Goal: Transaction & Acquisition: Book appointment/travel/reservation

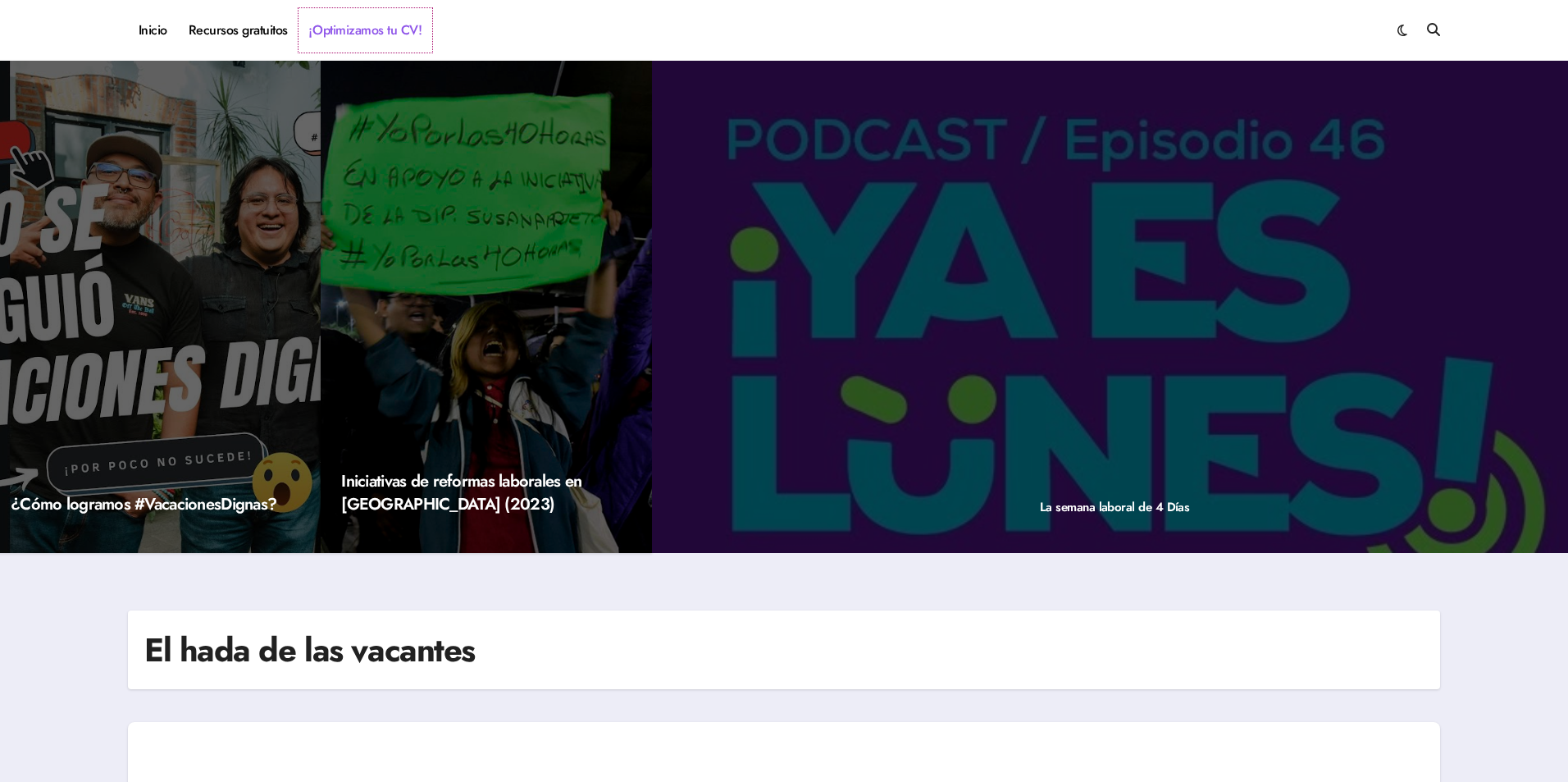
click at [419, 34] on link "¡Optimizamos tu CV!" at bounding box center [365, 31] width 134 height 44
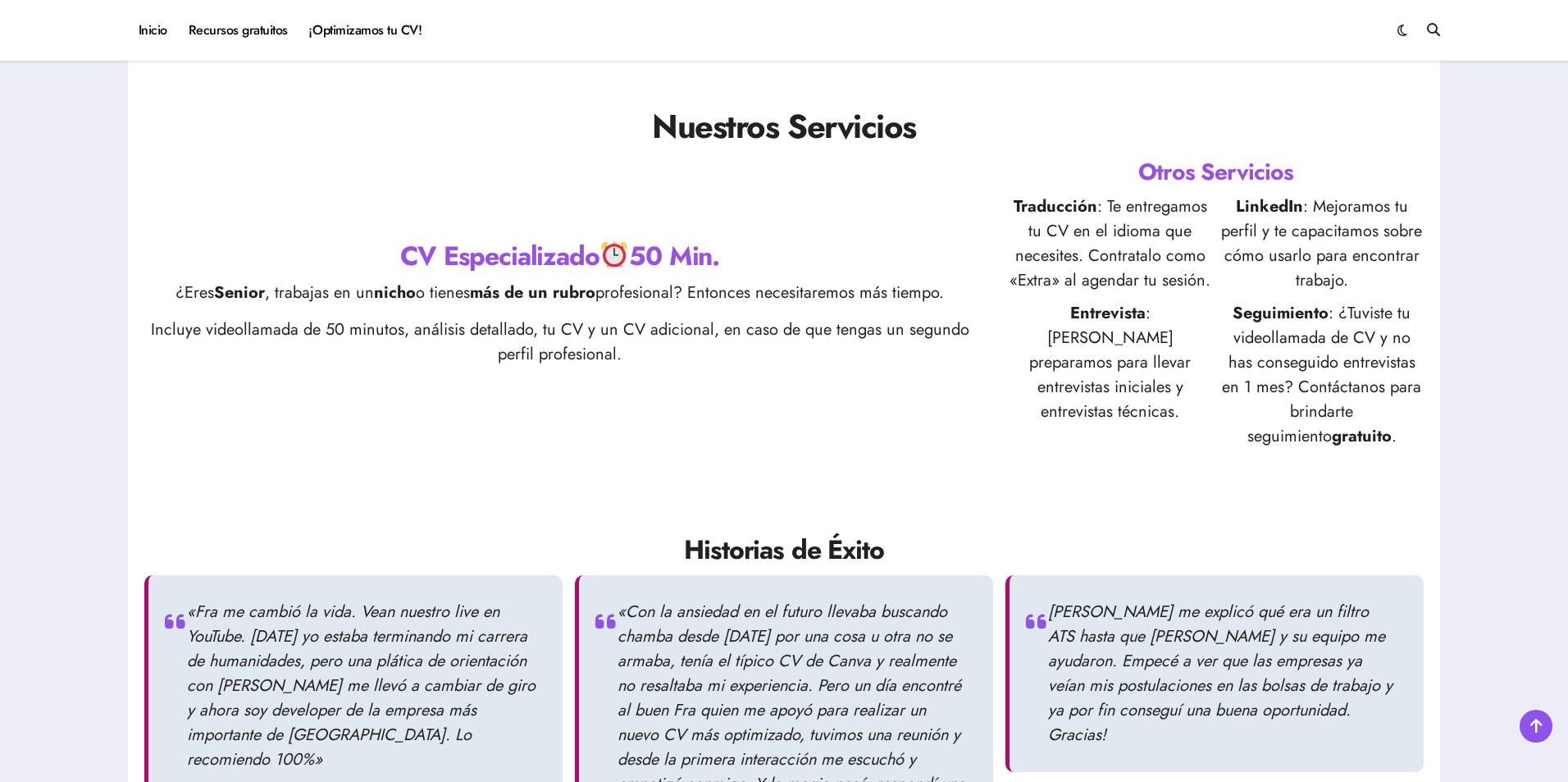
scroll to position [1198, 0]
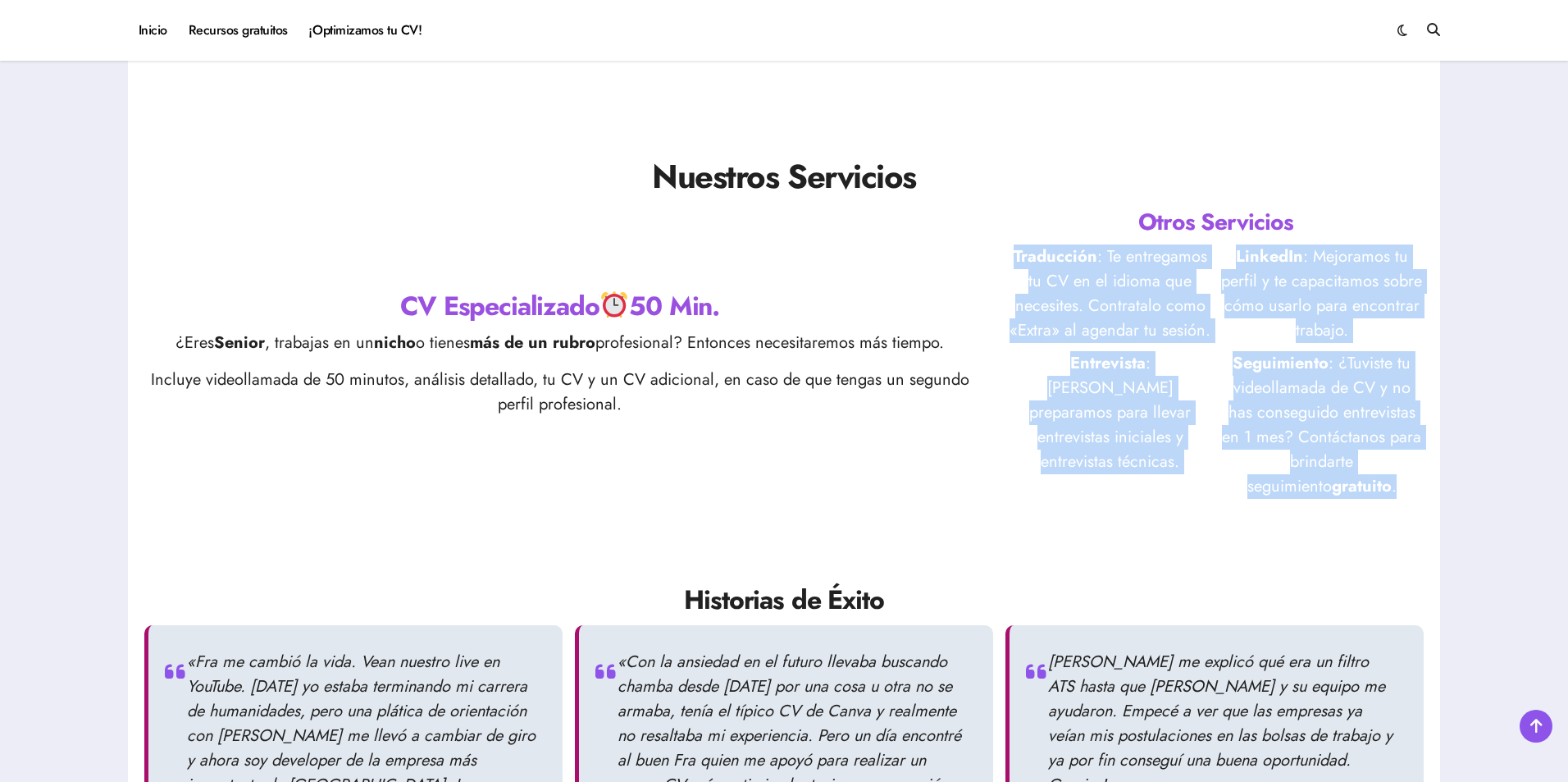
drag, startPoint x: 1006, startPoint y: 252, endPoint x: 1387, endPoint y: 493, distance: 450.8
click at [1387, 493] on div "CV Especializado 50 Min. ¿Eres Senior , trabajas en un nicho o tienes más de un…" at bounding box center [784, 353] width 1279 height 293
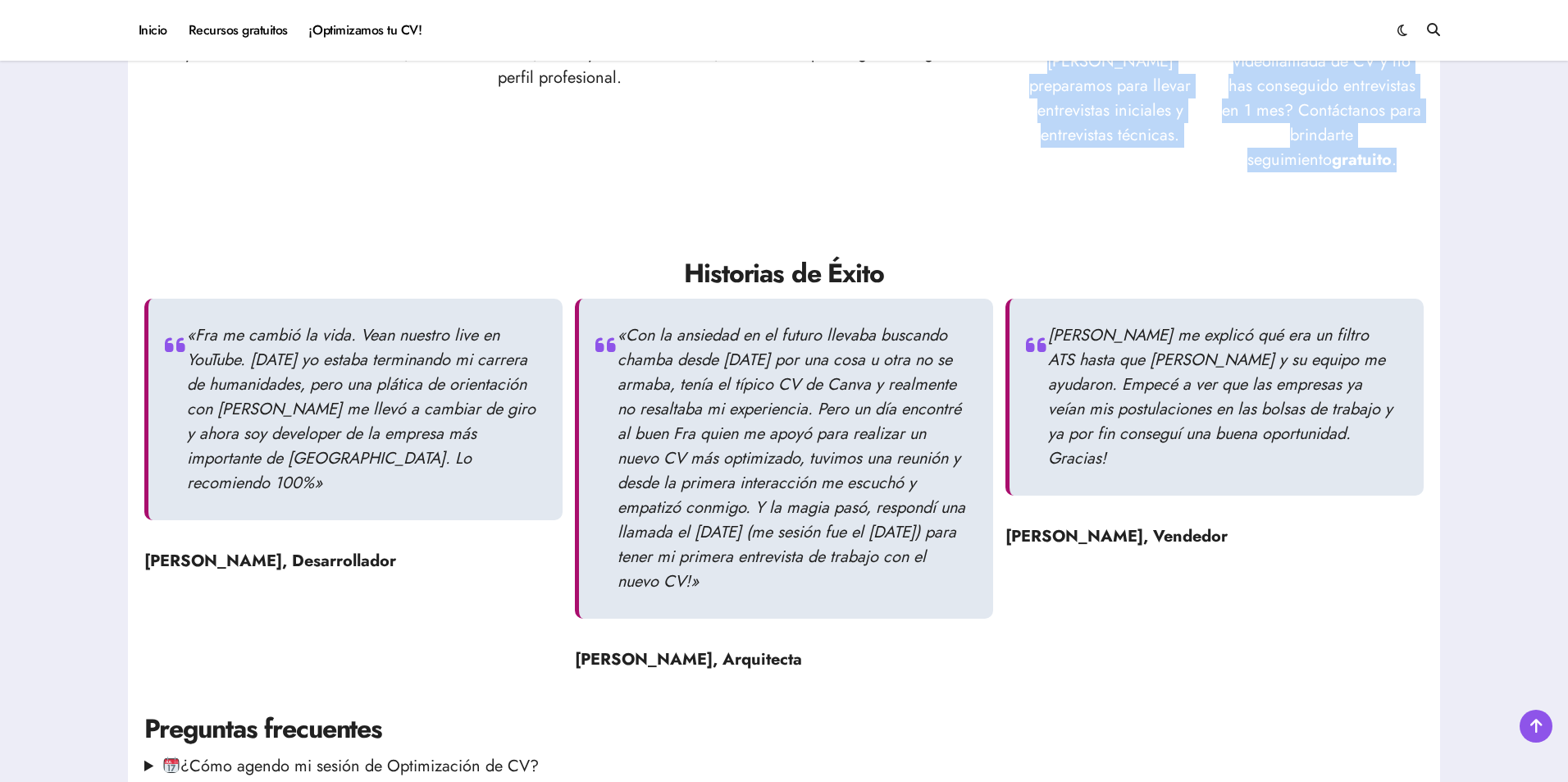
scroll to position [1526, 0]
click at [825, 439] on p "«Con la ansiedad en el futuro llevaba buscando chamba desde hace un año por una…" at bounding box center [793, 457] width 351 height 271
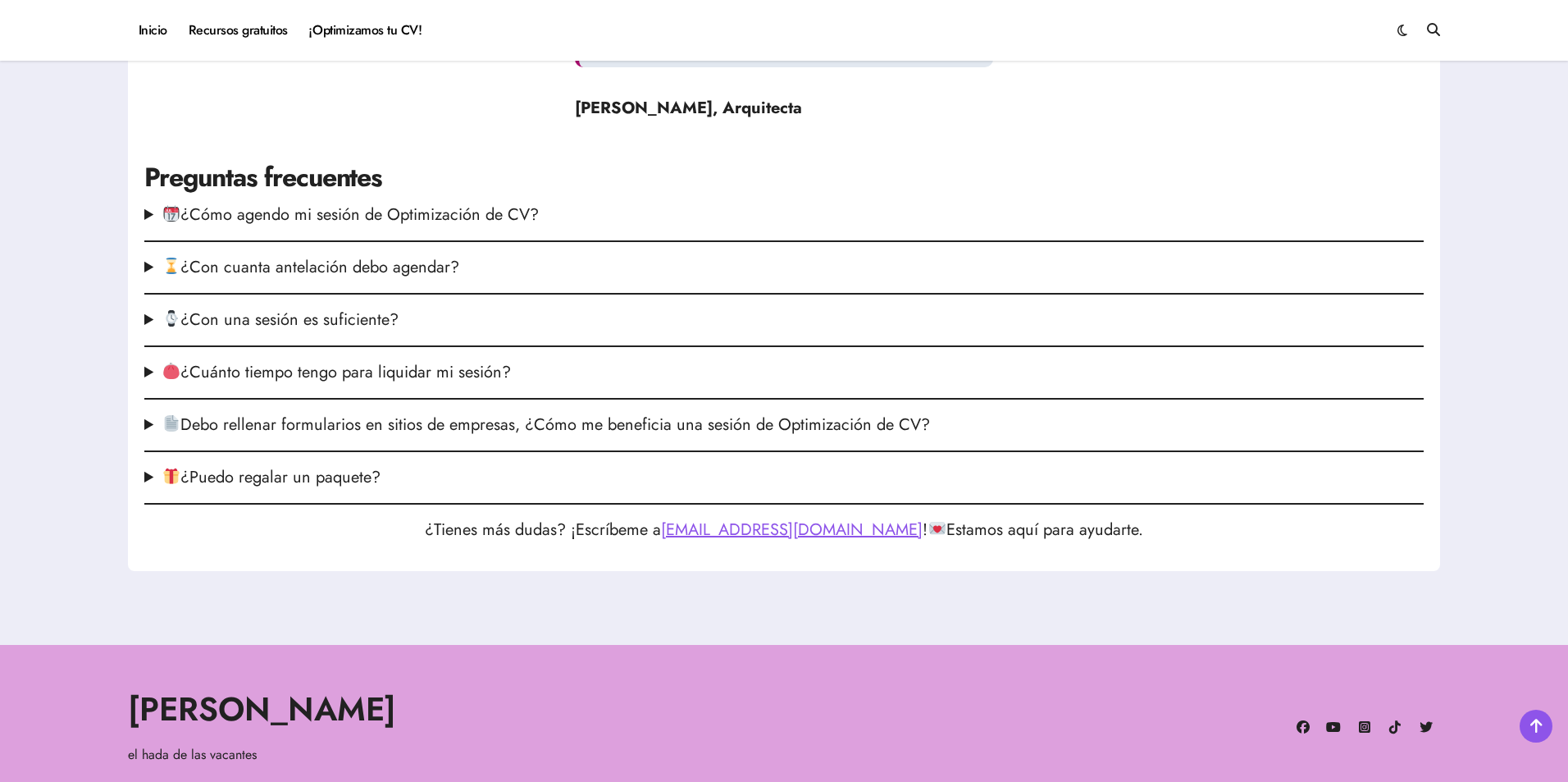
scroll to position [2164, 0]
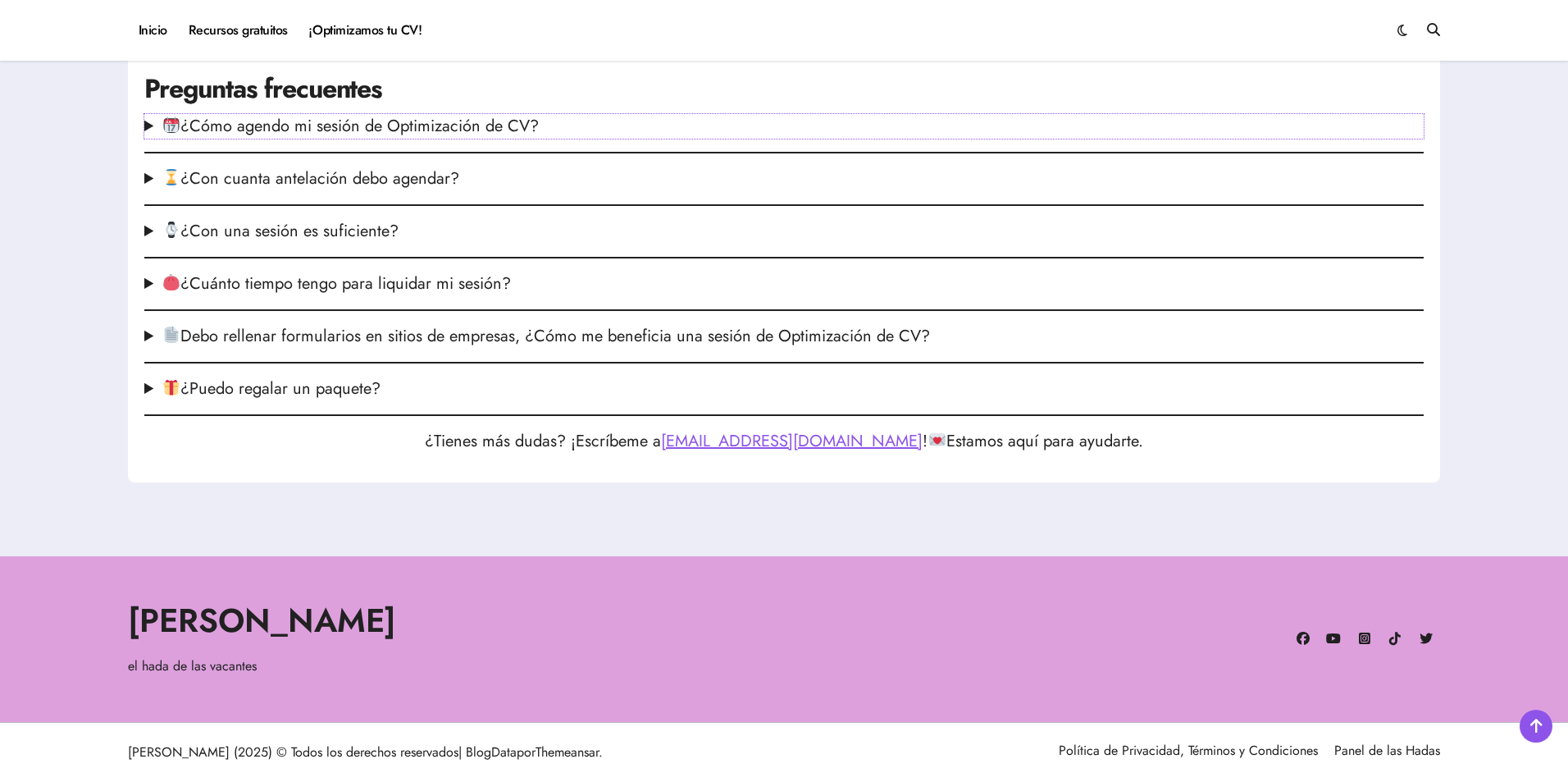
click at [404, 131] on summary "¿Cómo agendo mi sesión de Optimización de CV?" at bounding box center [784, 126] width 1279 height 25
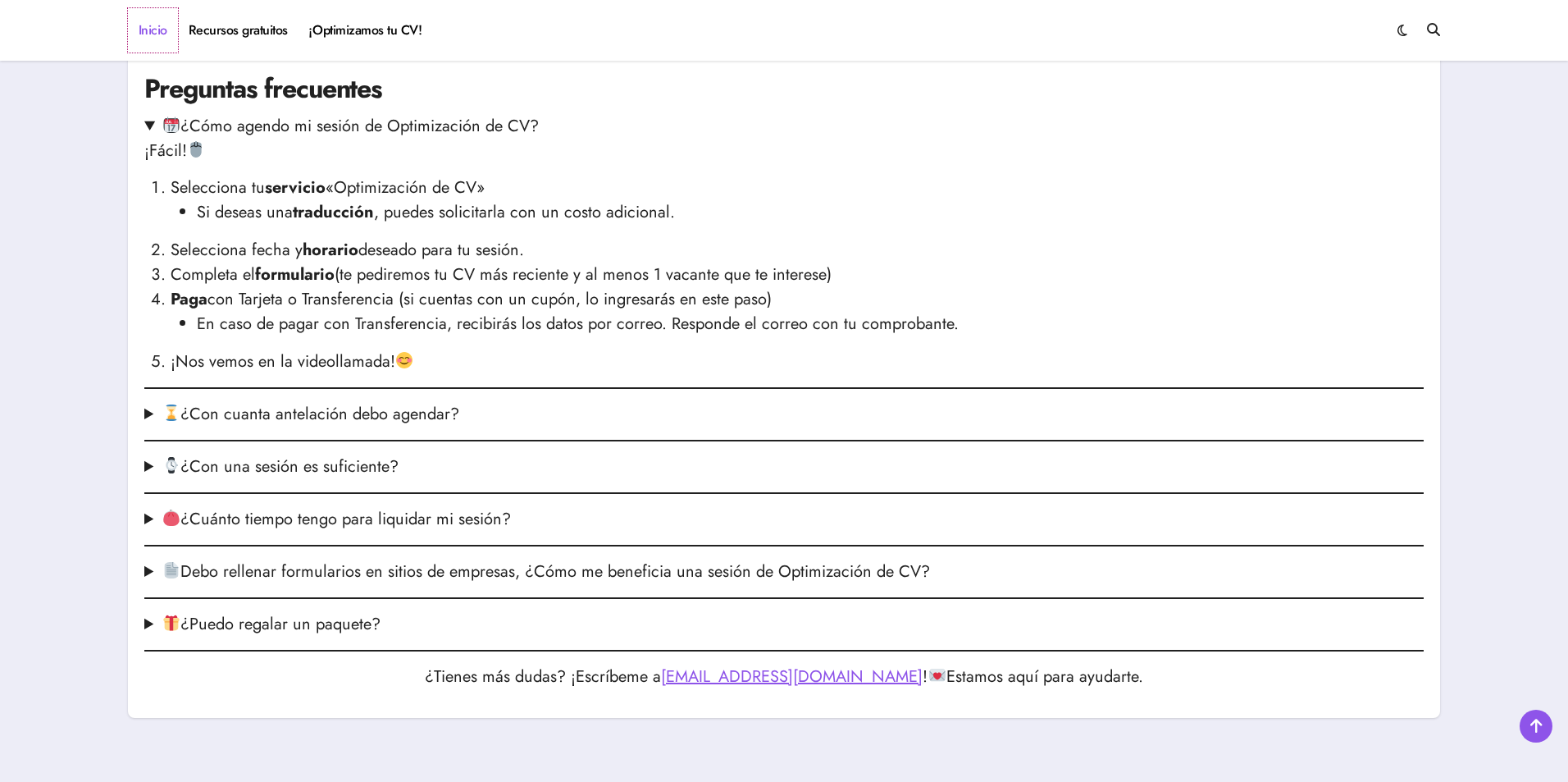
click at [152, 31] on link "Inicio" at bounding box center [152, 31] width 50 height 44
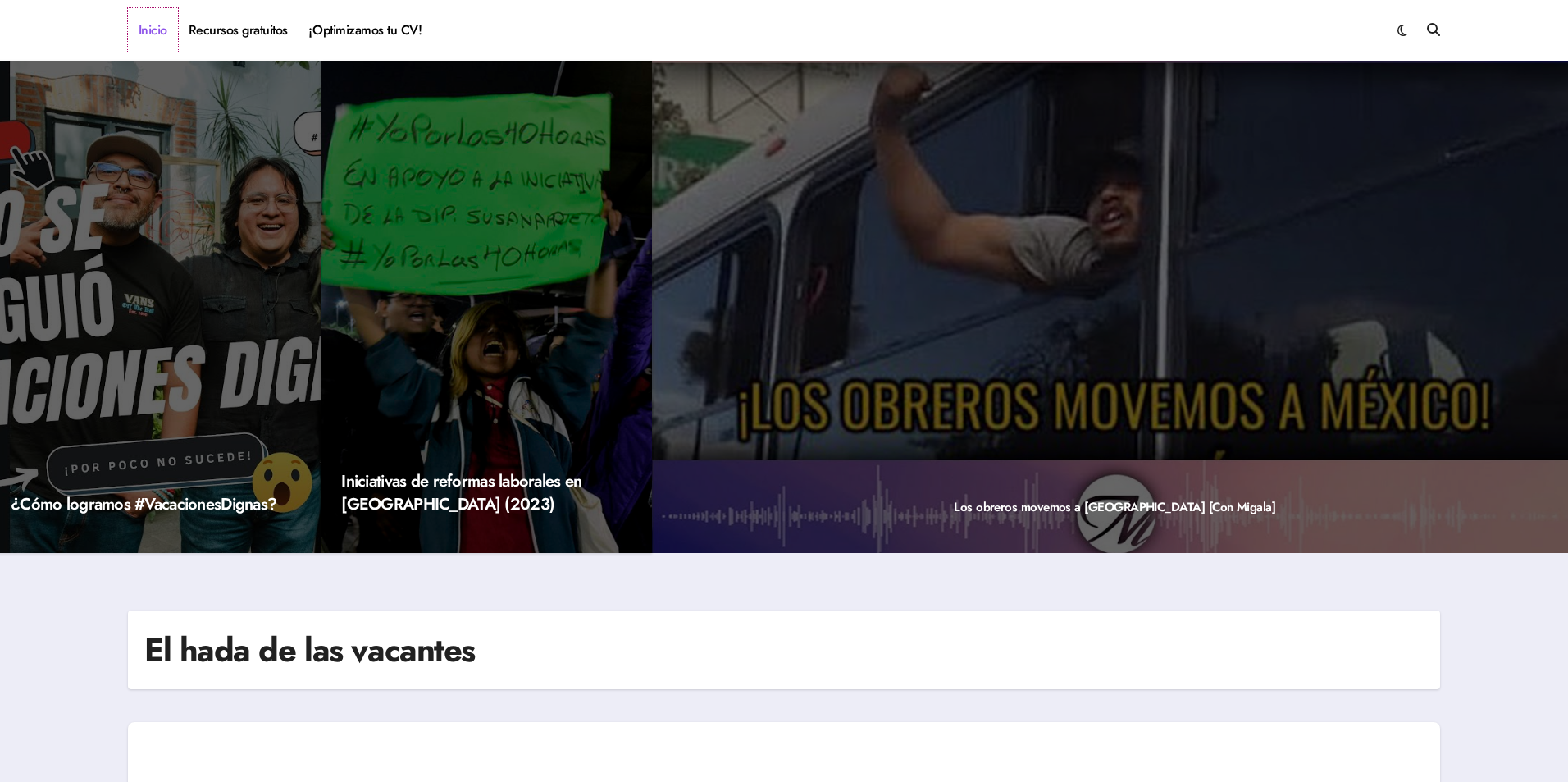
click at [152, 24] on link "Inicio" at bounding box center [152, 31] width 50 height 44
click at [353, 36] on link "¡Optimizamos tu CV!" at bounding box center [365, 31] width 134 height 44
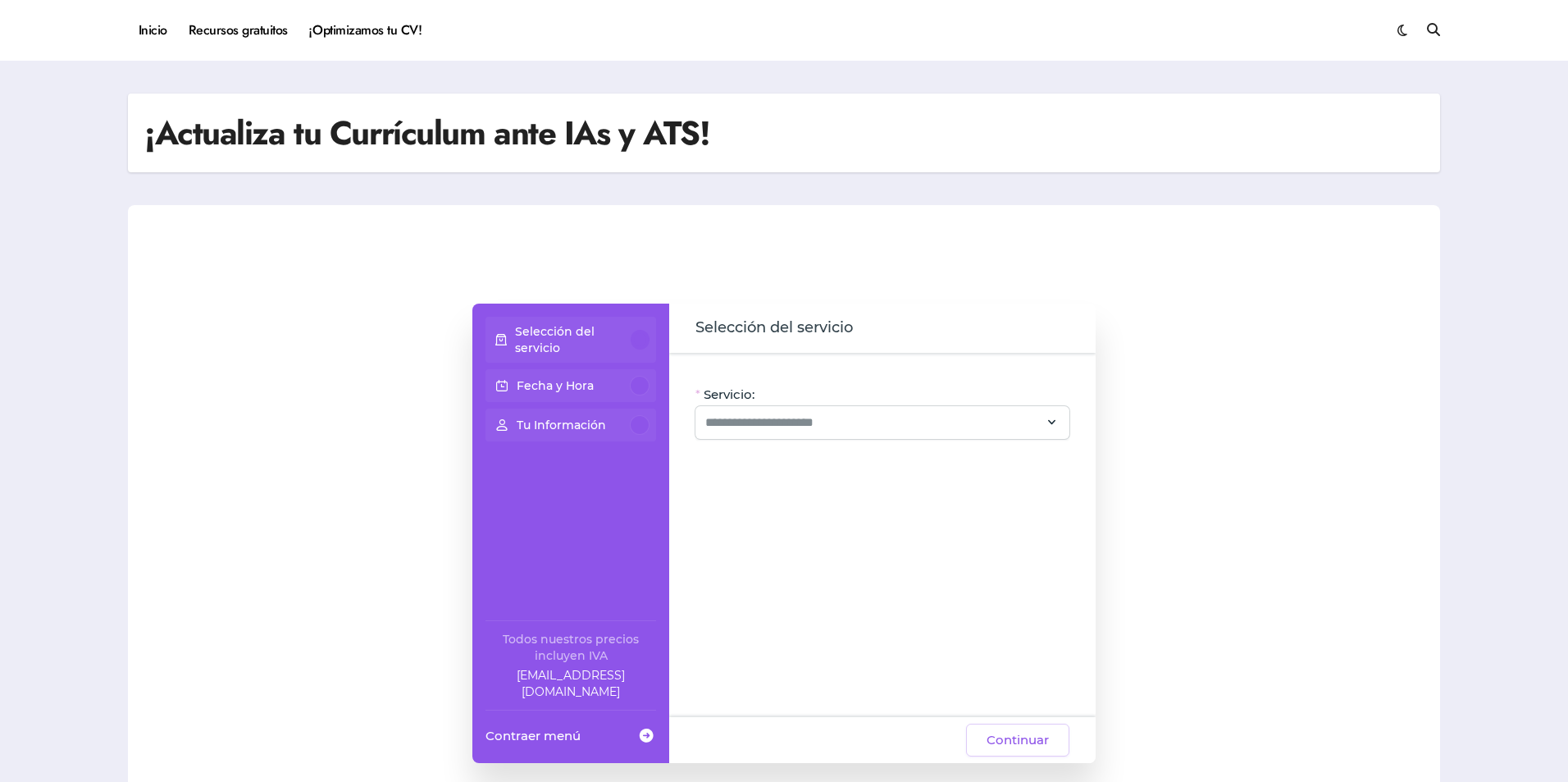
click at [624, 340] on p "Selección del servicio" at bounding box center [573, 339] width 117 height 33
click at [634, 338] on div at bounding box center [640, 339] width 19 height 20
click at [787, 429] on input "Servicio:" at bounding box center [872, 422] width 335 height 20
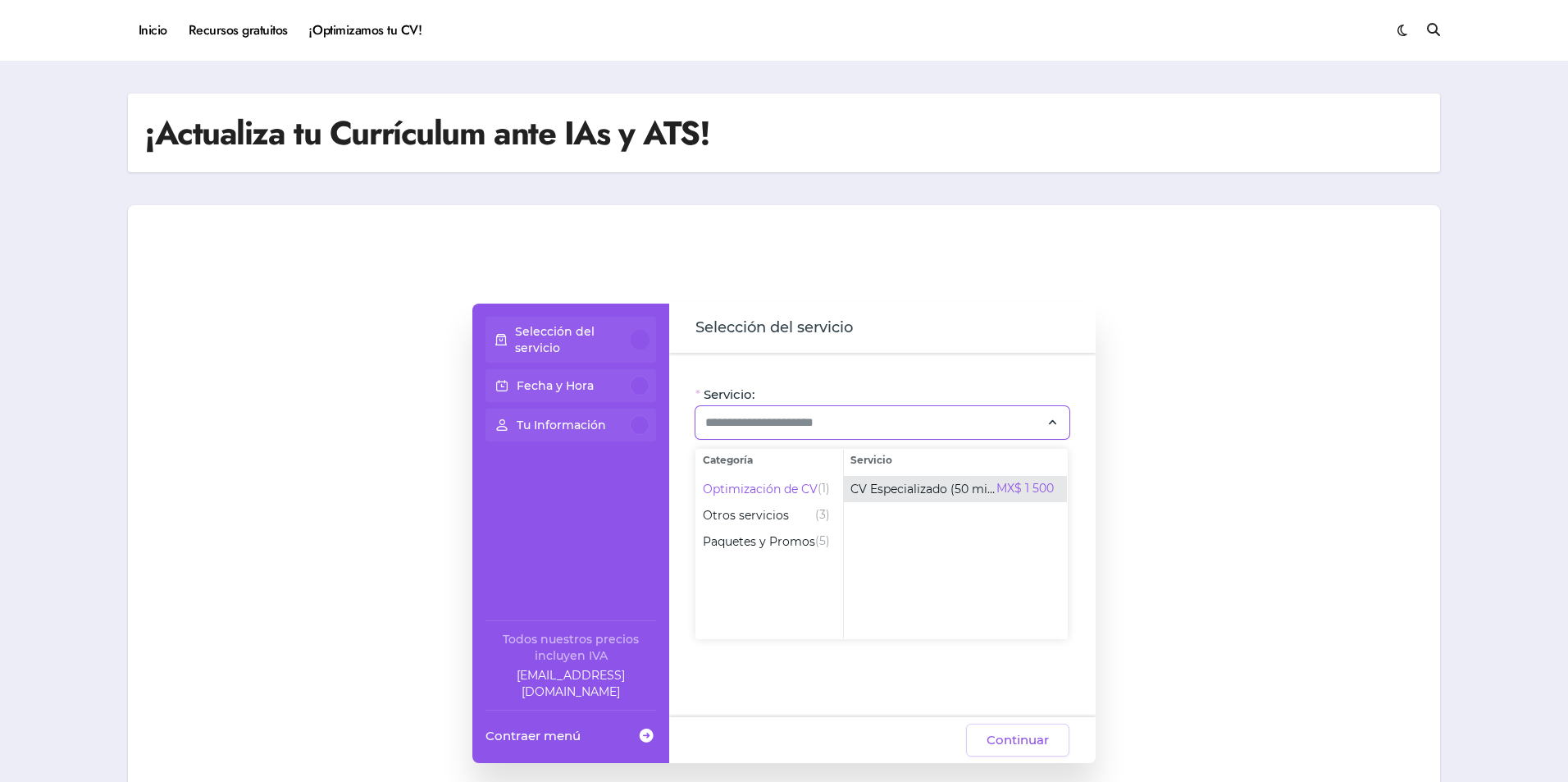
click at [883, 491] on span "CV Especializado (50 min)" at bounding box center [923, 488] width 146 height 16
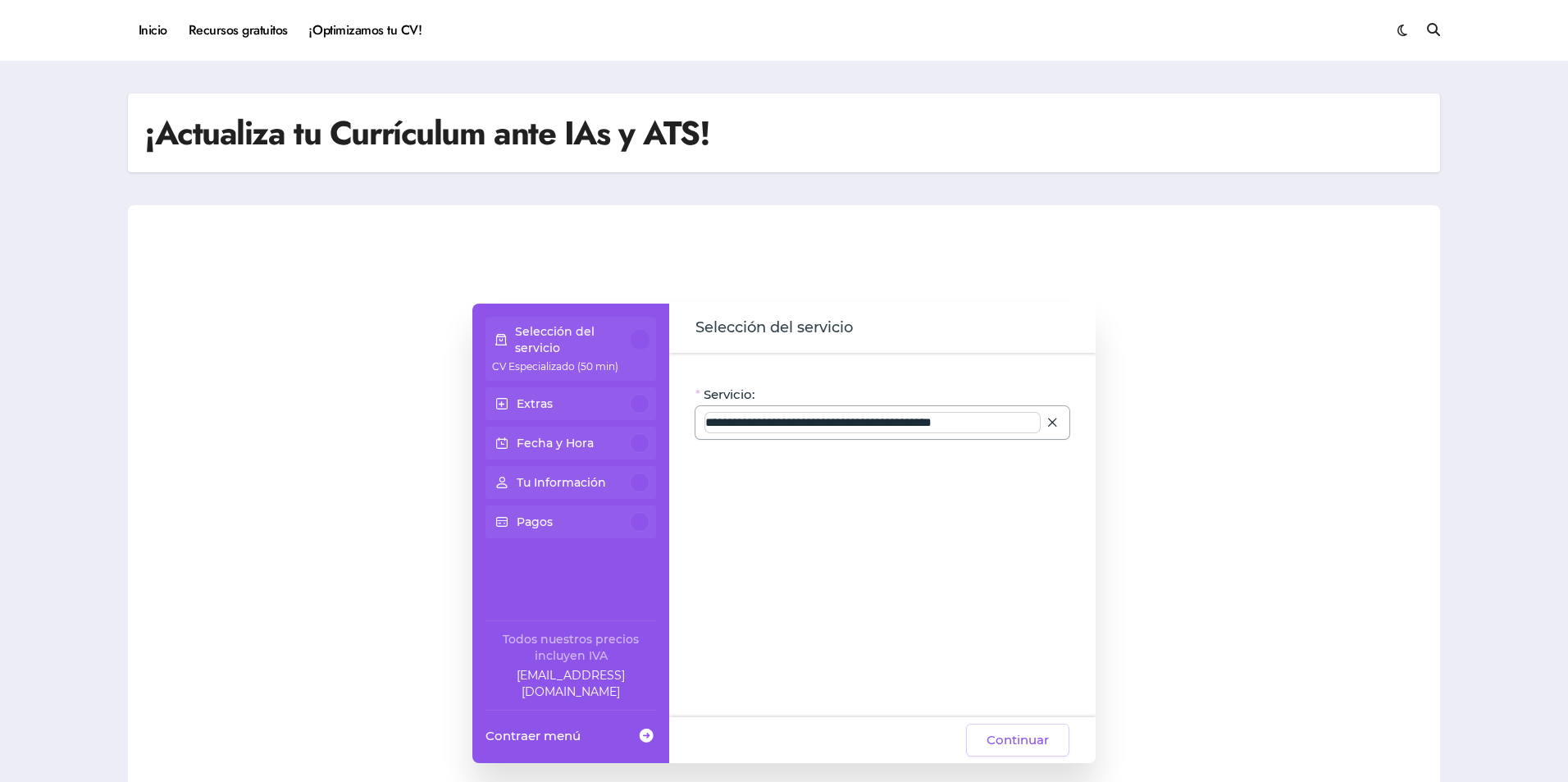
click at [775, 421] on input "**********" at bounding box center [872, 422] width 335 height 20
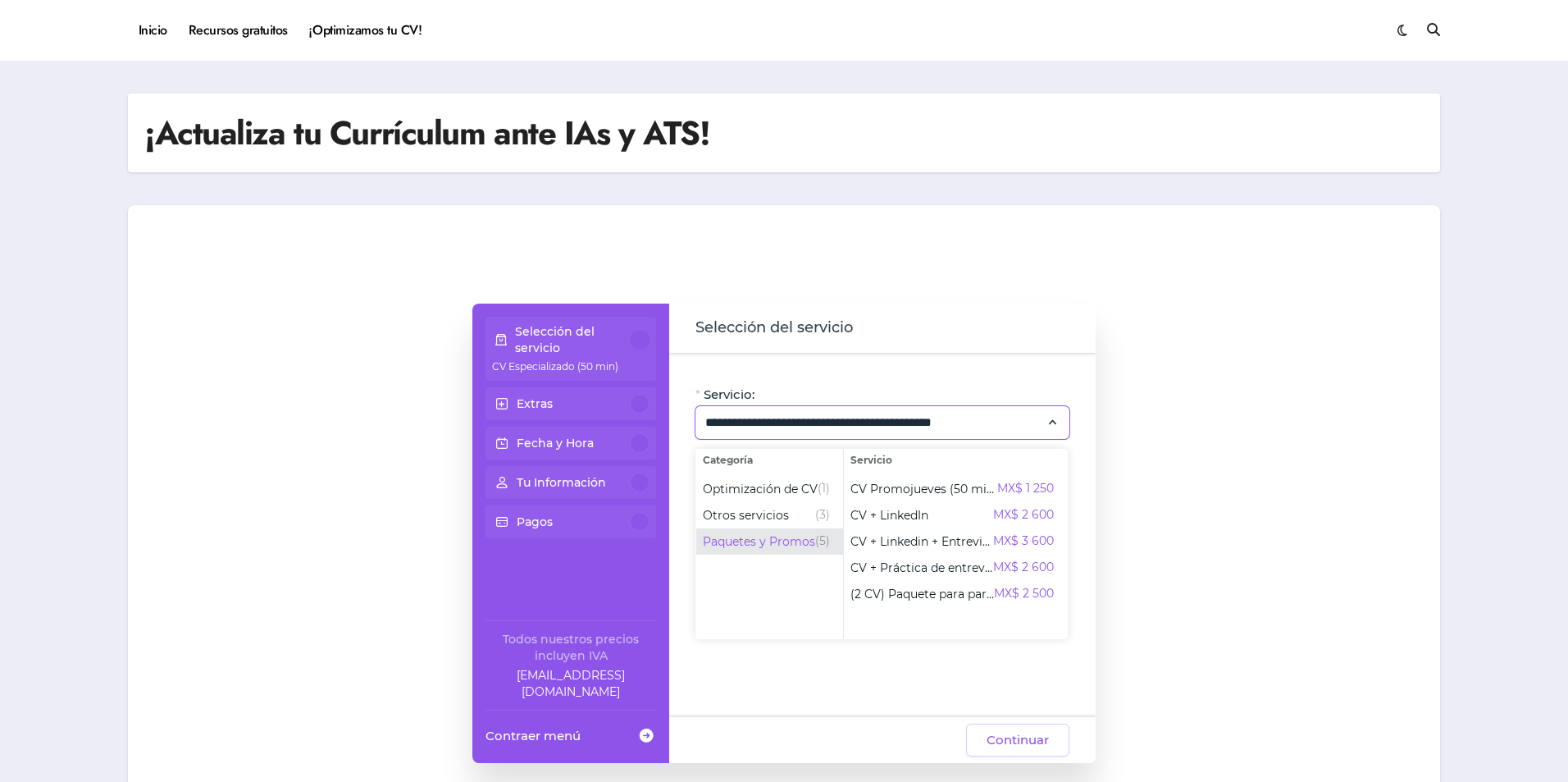
click at [793, 536] on span "Paquetes y Promos" at bounding box center [759, 541] width 112 height 16
click at [919, 491] on span "CV Promojueves (50 min)" at bounding box center [924, 488] width 146 height 16
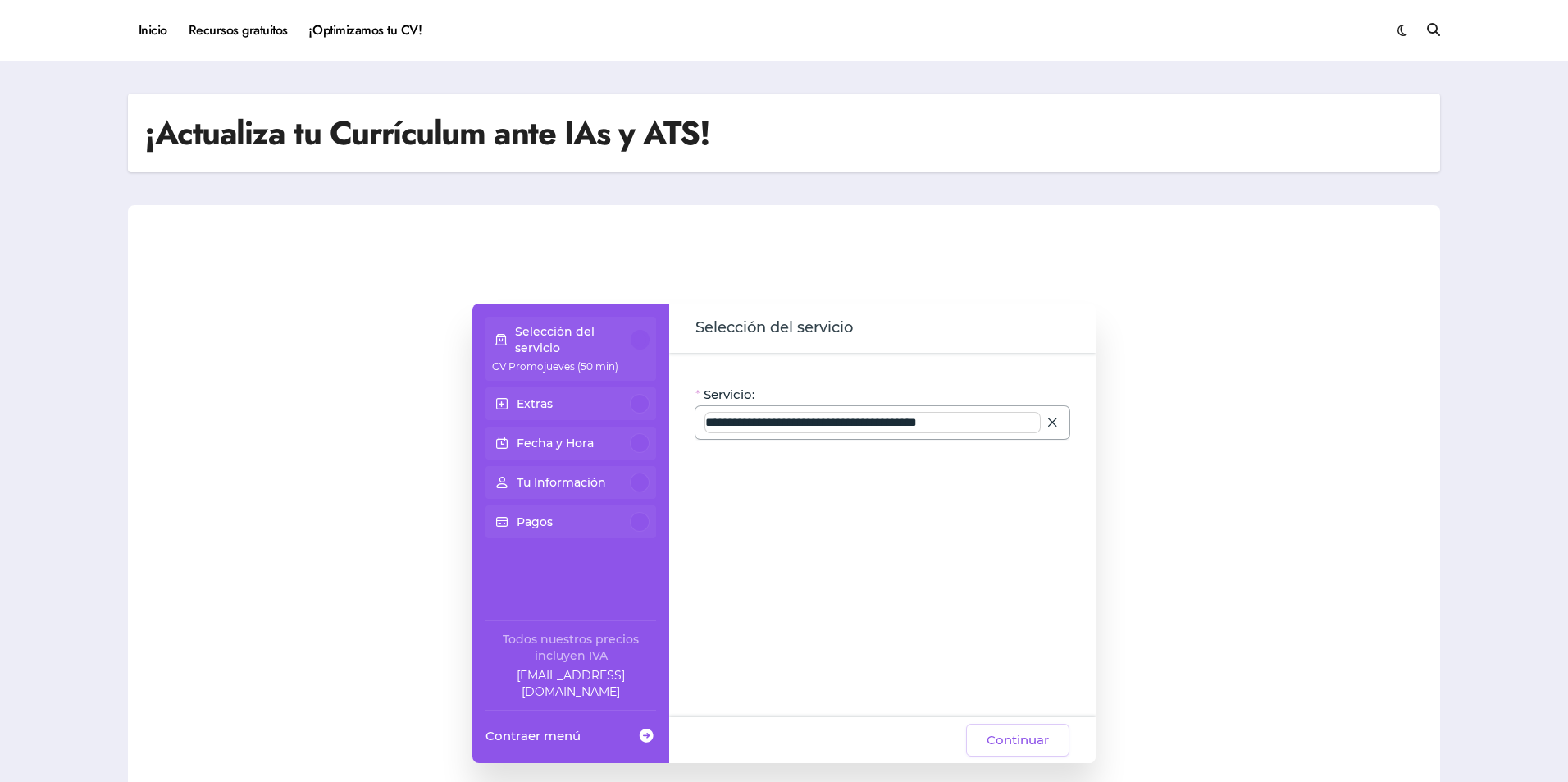
click at [990, 430] on input "**********" at bounding box center [872, 422] width 335 height 20
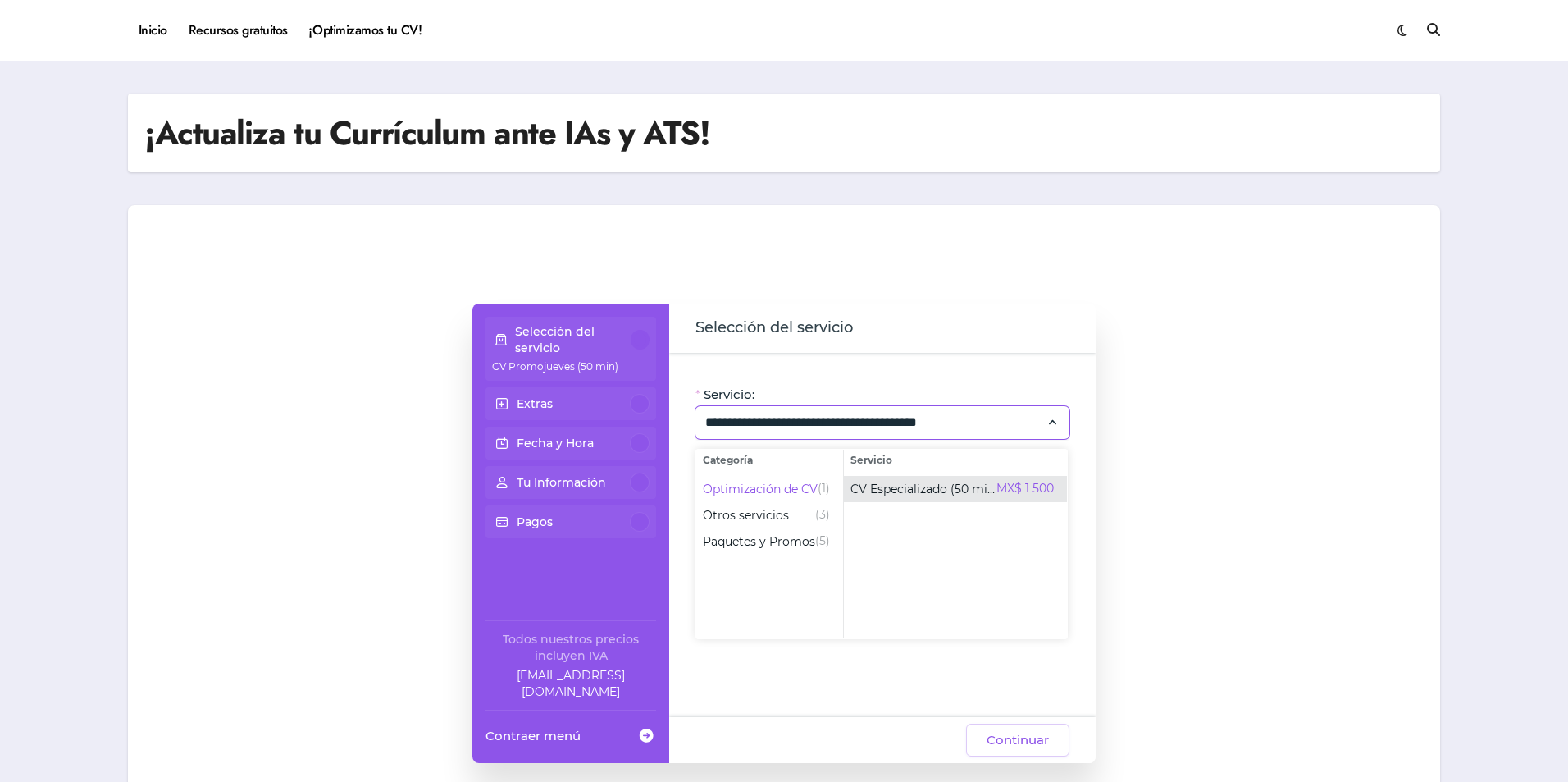
click at [893, 489] on span "CV Especializado (50 min)" at bounding box center [923, 488] width 146 height 16
click at [824, 407] on div "**********" at bounding box center [882, 423] width 374 height 33
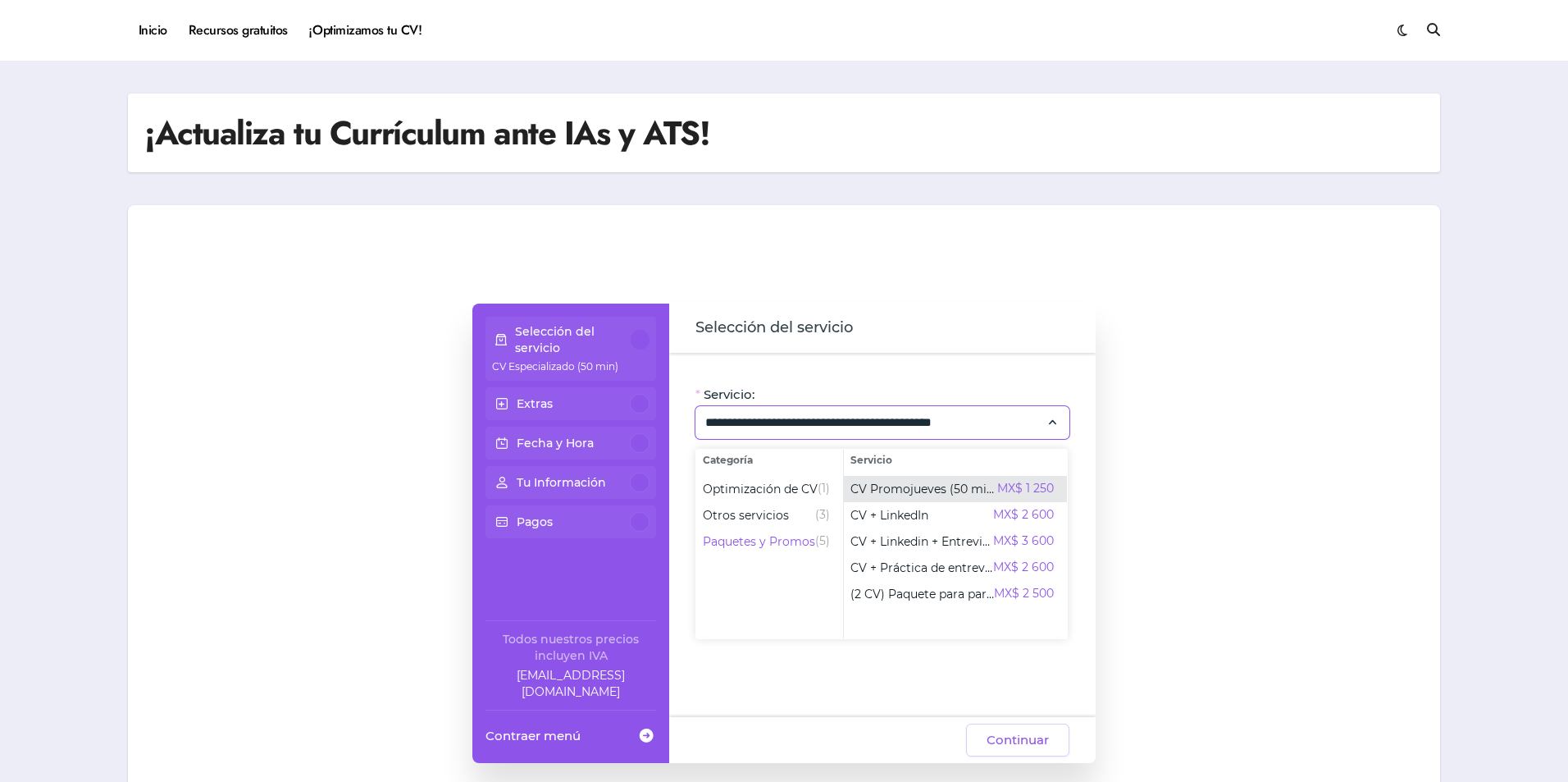
click at [893, 480] on span "CV Promojueves (50 min)" at bounding box center [924, 488] width 146 height 16
type input "**********"
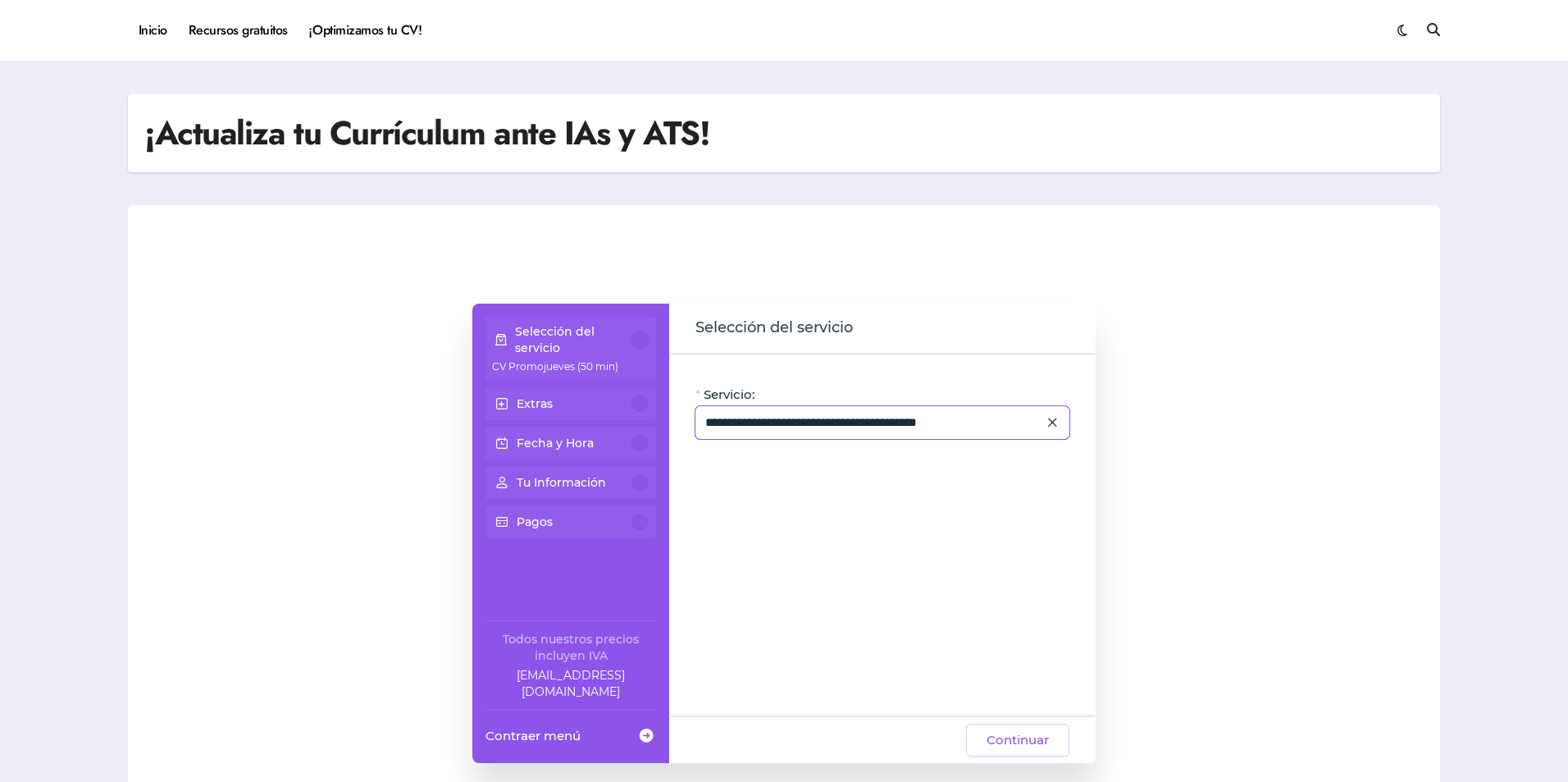
click at [814, 434] on div "**********" at bounding box center [882, 423] width 374 height 33
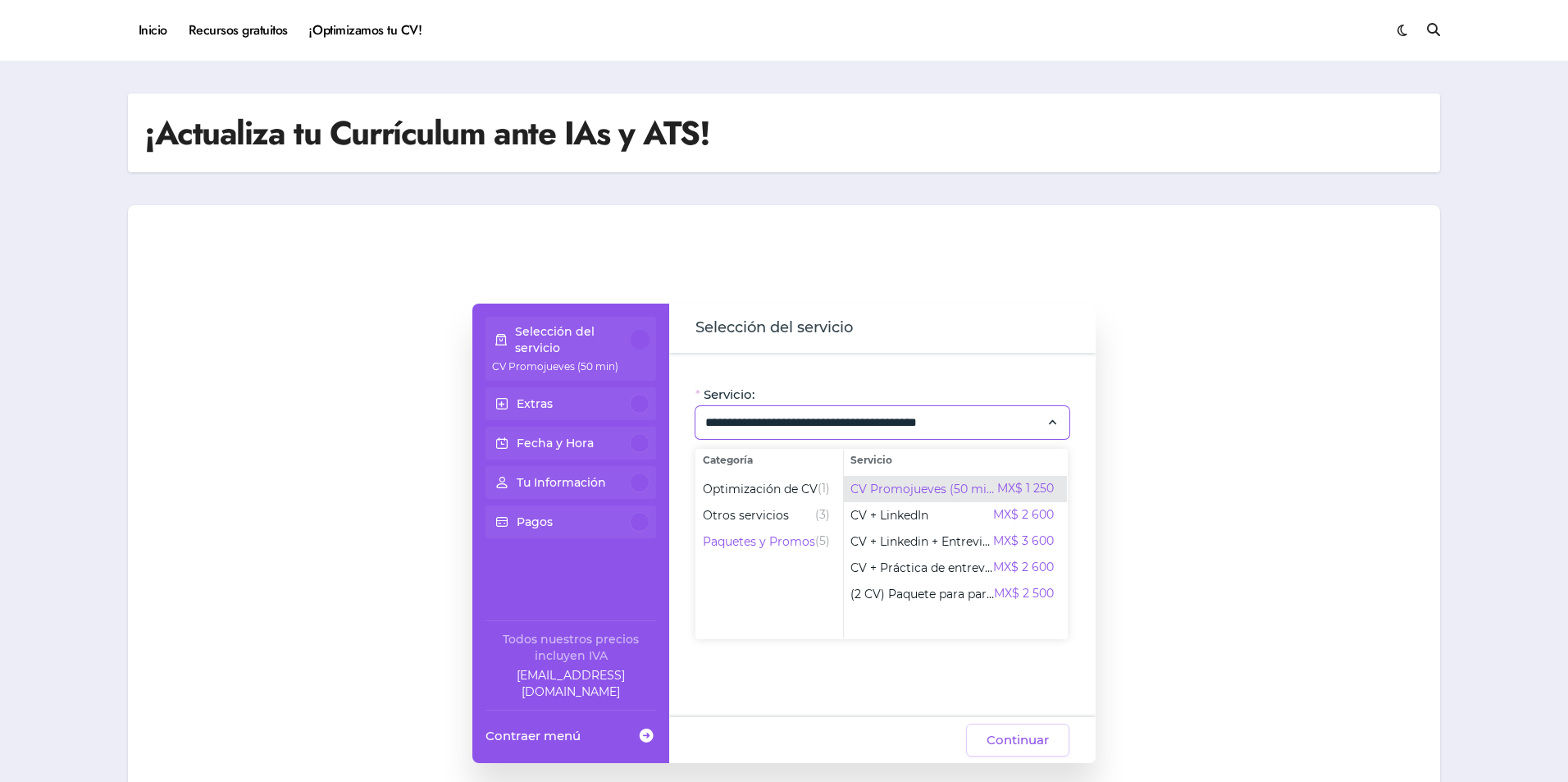
click at [901, 484] on span "CV Promojueves (50 min)" at bounding box center [924, 488] width 146 height 16
click at [1011, 487] on span "MX$ 1 250" at bounding box center [1025, 488] width 56 height 20
click at [1218, 483] on div "**********" at bounding box center [784, 532] width 1279 height 459
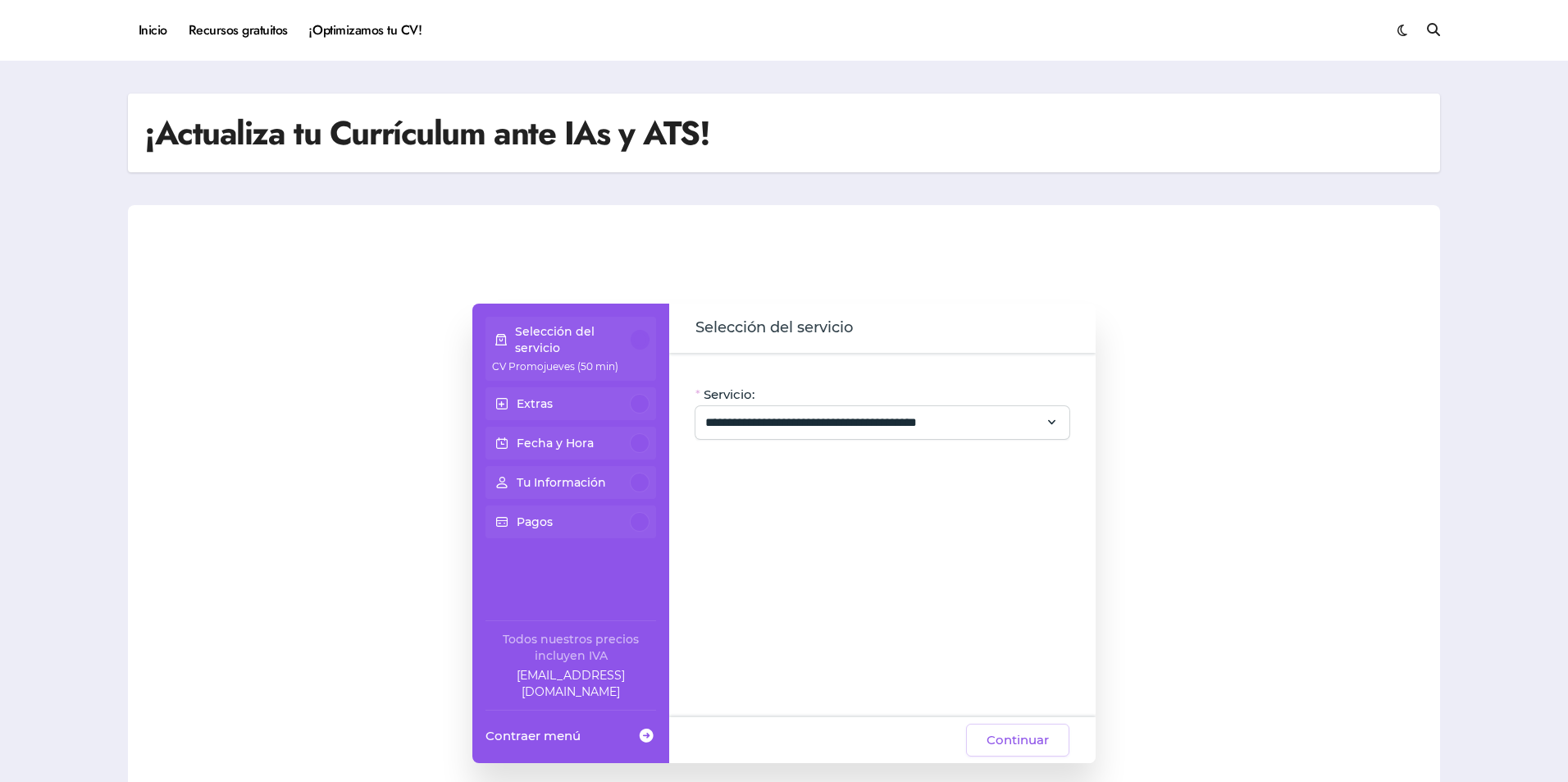
click at [635, 401] on div at bounding box center [640, 403] width 20 height 20
click at [646, 338] on div at bounding box center [640, 339] width 19 height 20
click at [635, 402] on div at bounding box center [640, 403] width 20 height 20
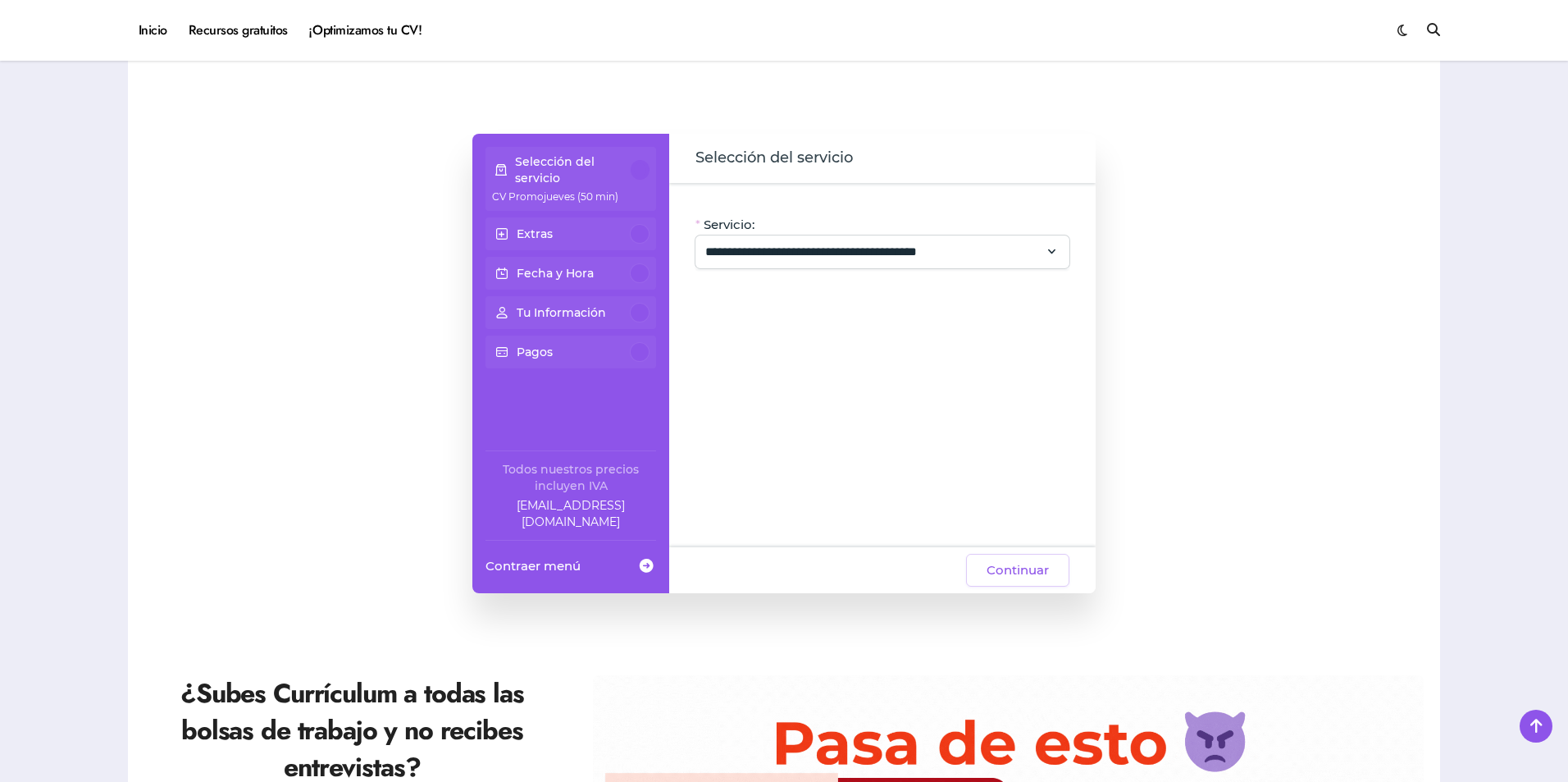
scroll to position [164, 0]
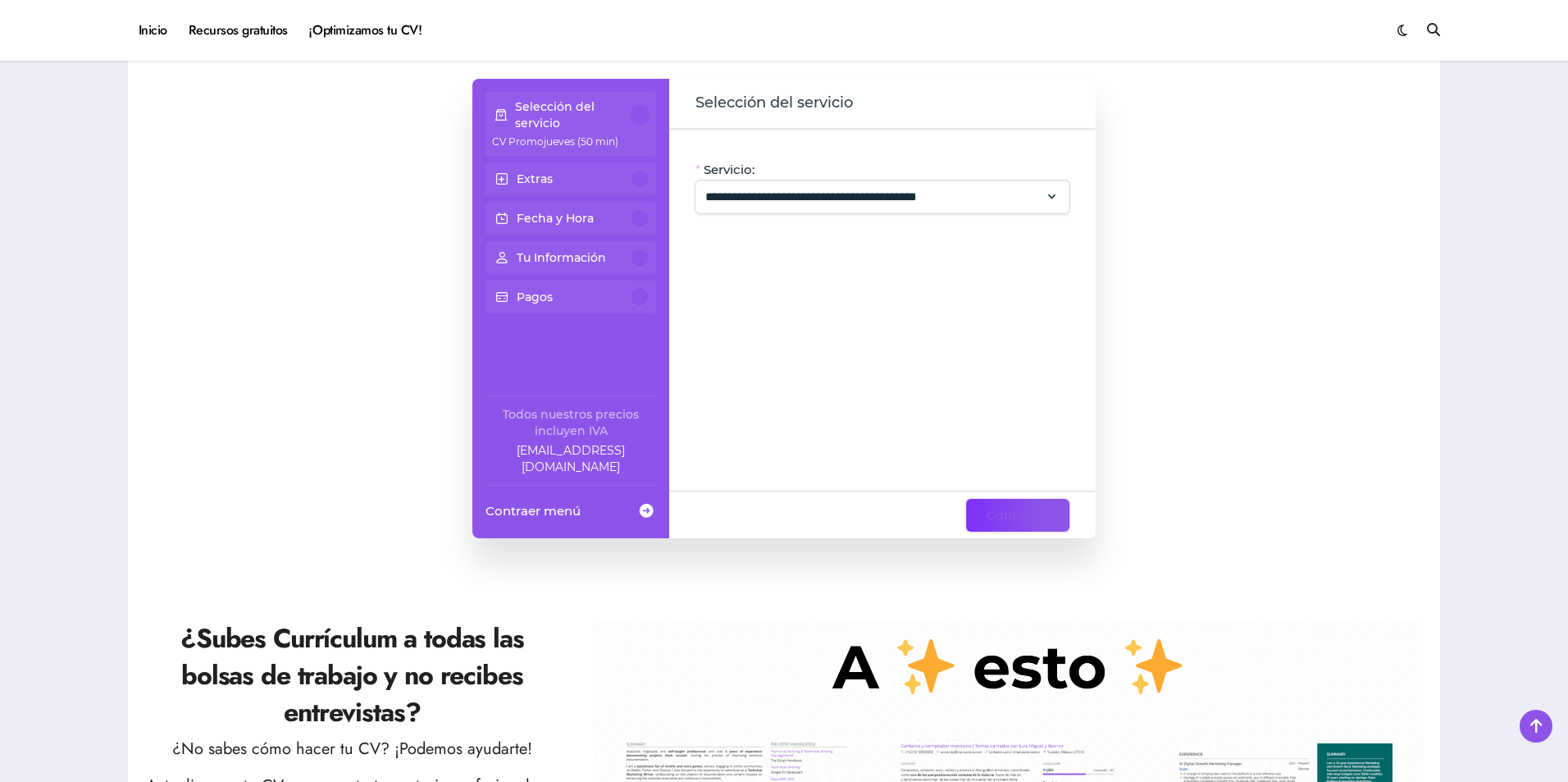
click at [1022, 512] on span "Continuar" at bounding box center [1017, 515] width 62 height 20
click at [1017, 510] on span "Continuar" at bounding box center [1017, 515] width 62 height 20
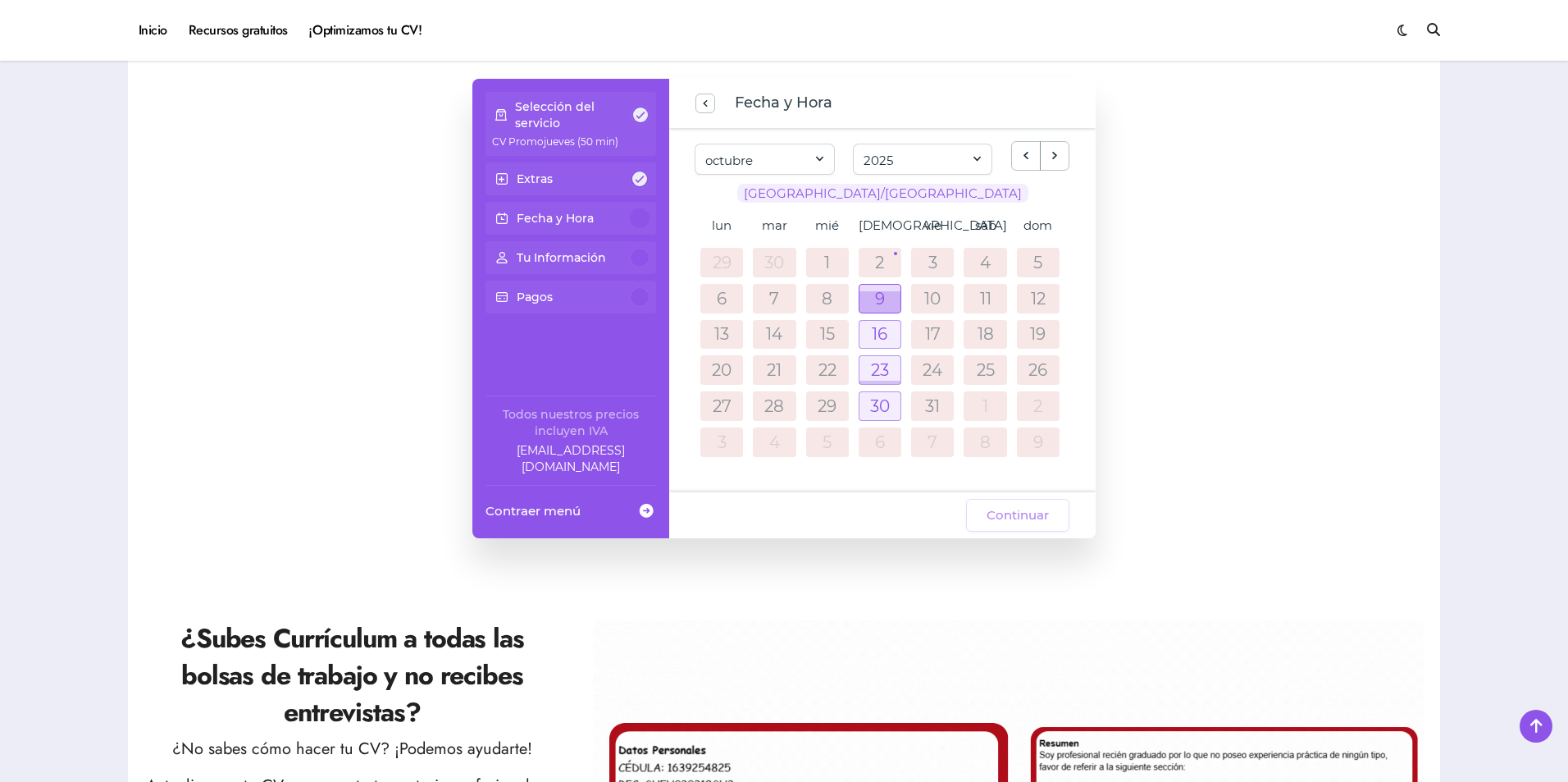
click at [873, 297] on div at bounding box center [880, 302] width 41 height 20
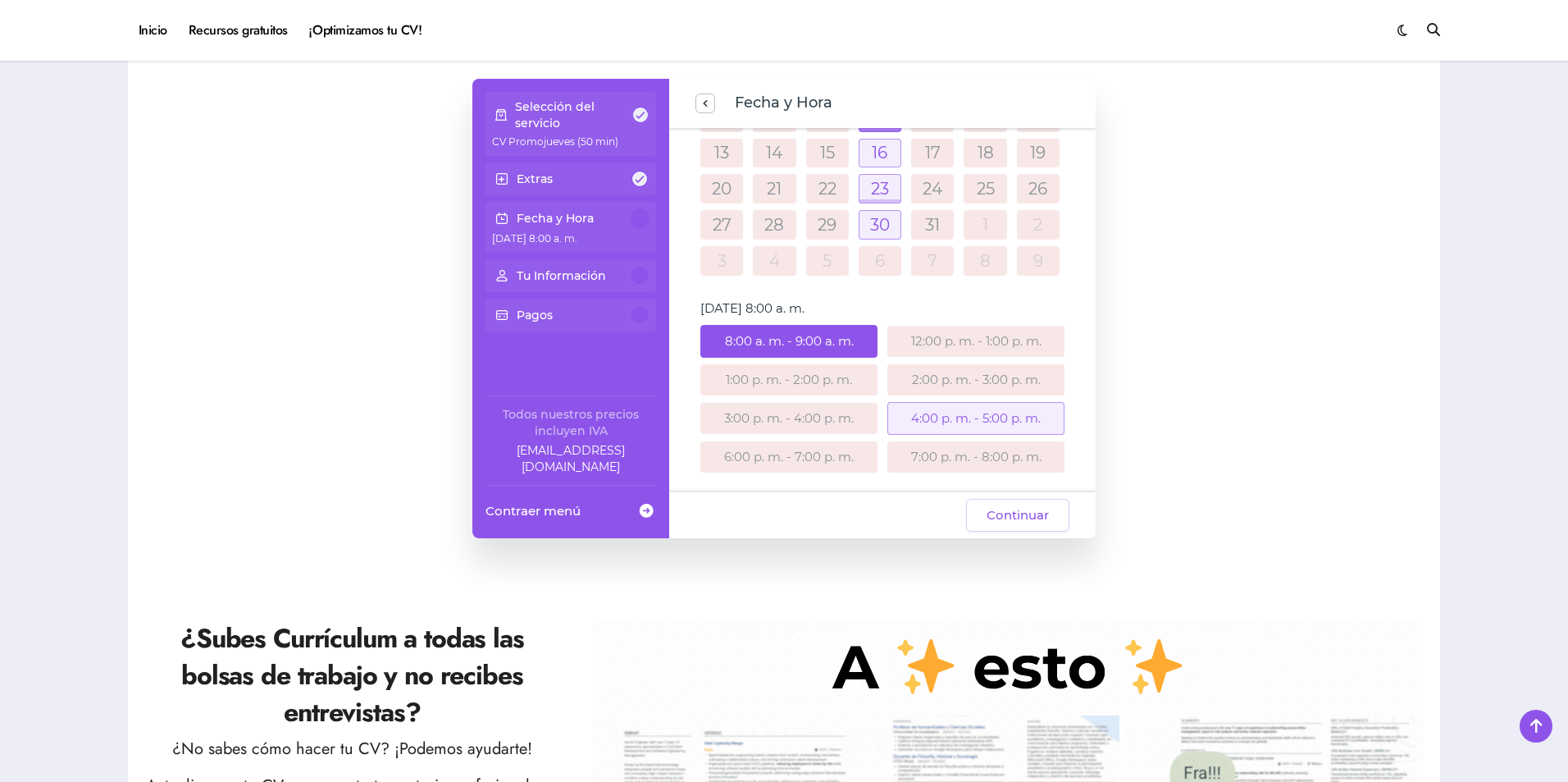
scroll to position [194, 0]
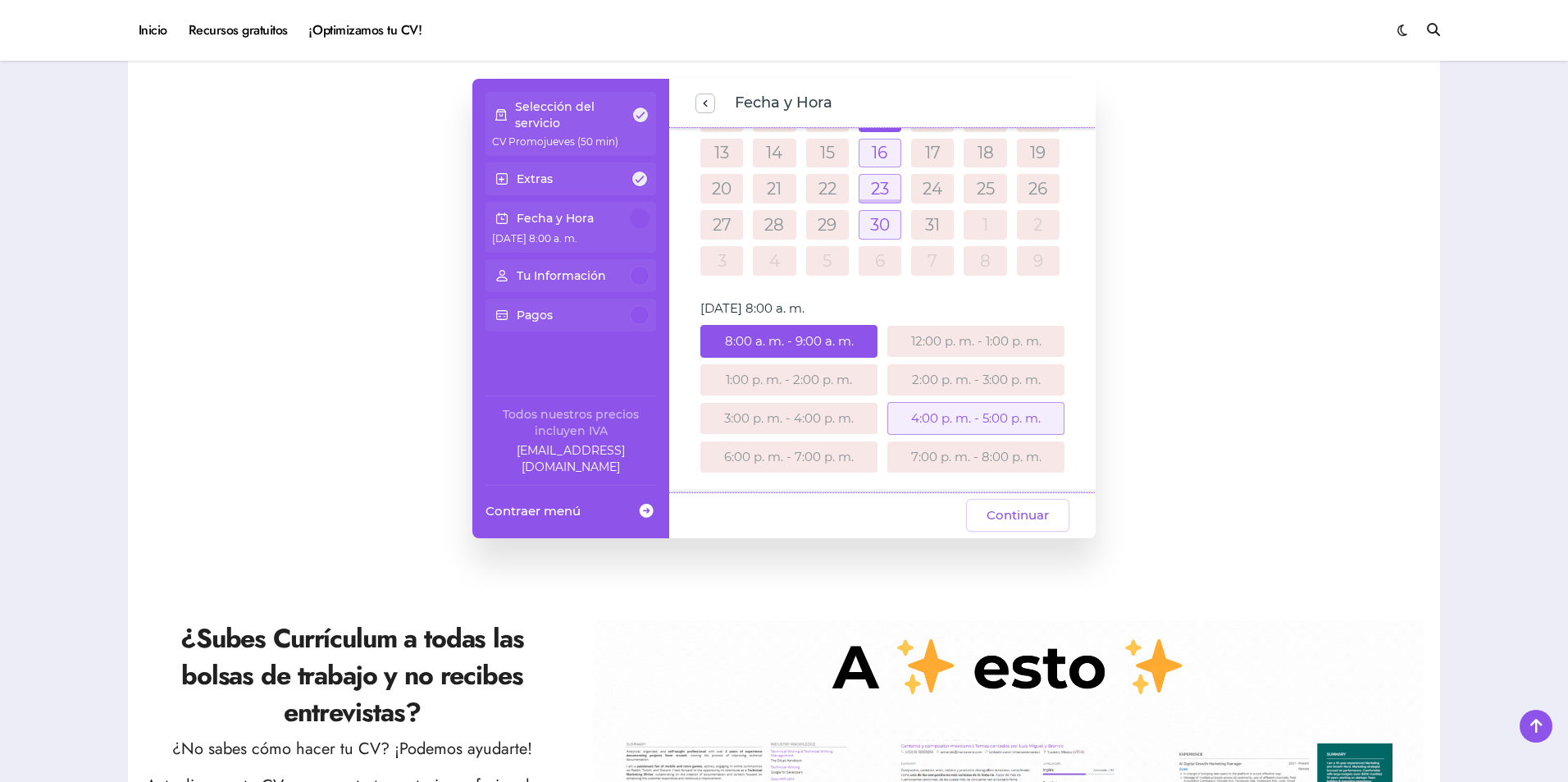
click at [836, 335] on div "8:00 a. m. - 9:00 a. m." at bounding box center [789, 341] width 177 height 33
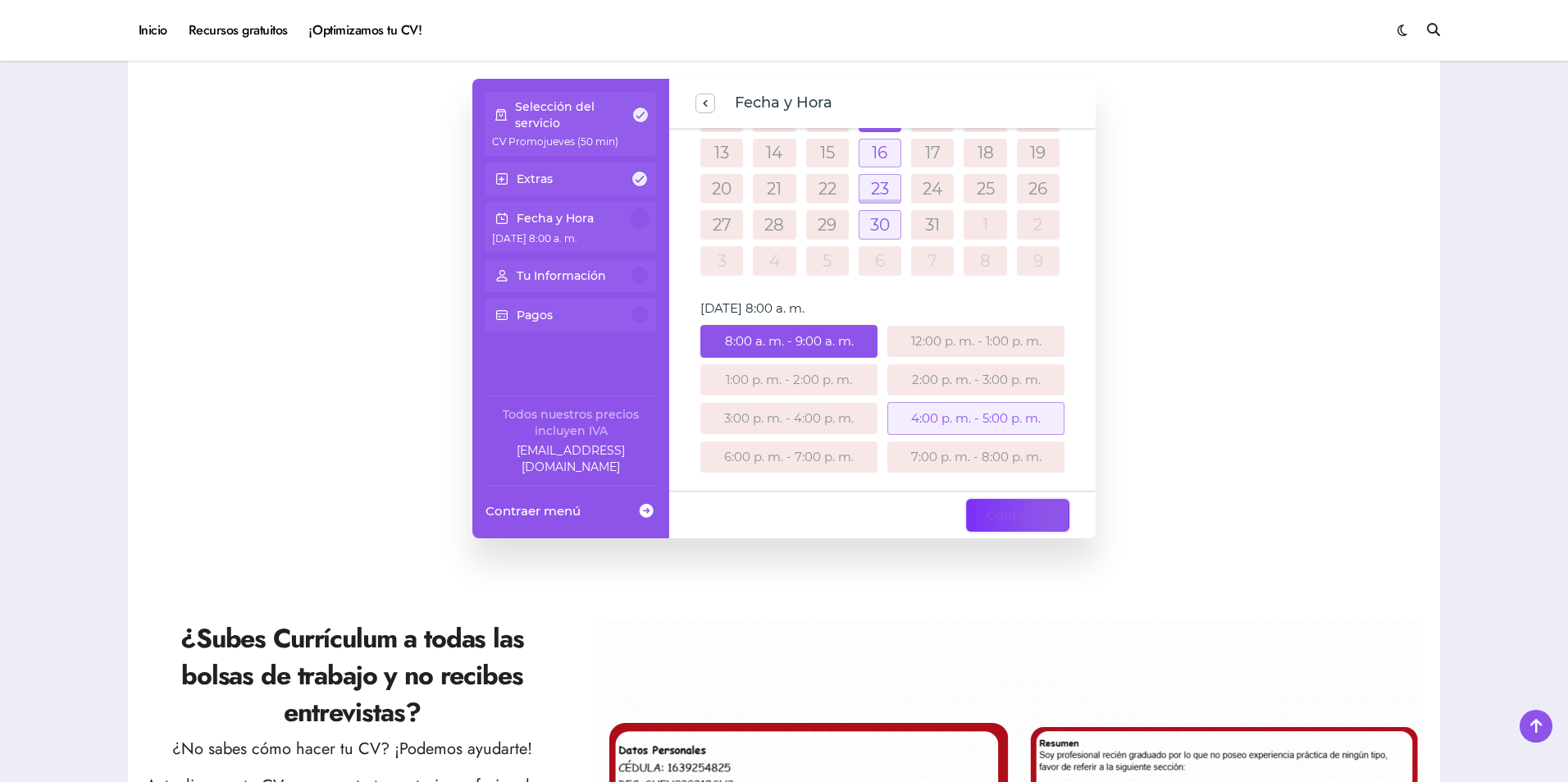
click at [1019, 511] on span "Continuar" at bounding box center [1017, 515] width 62 height 20
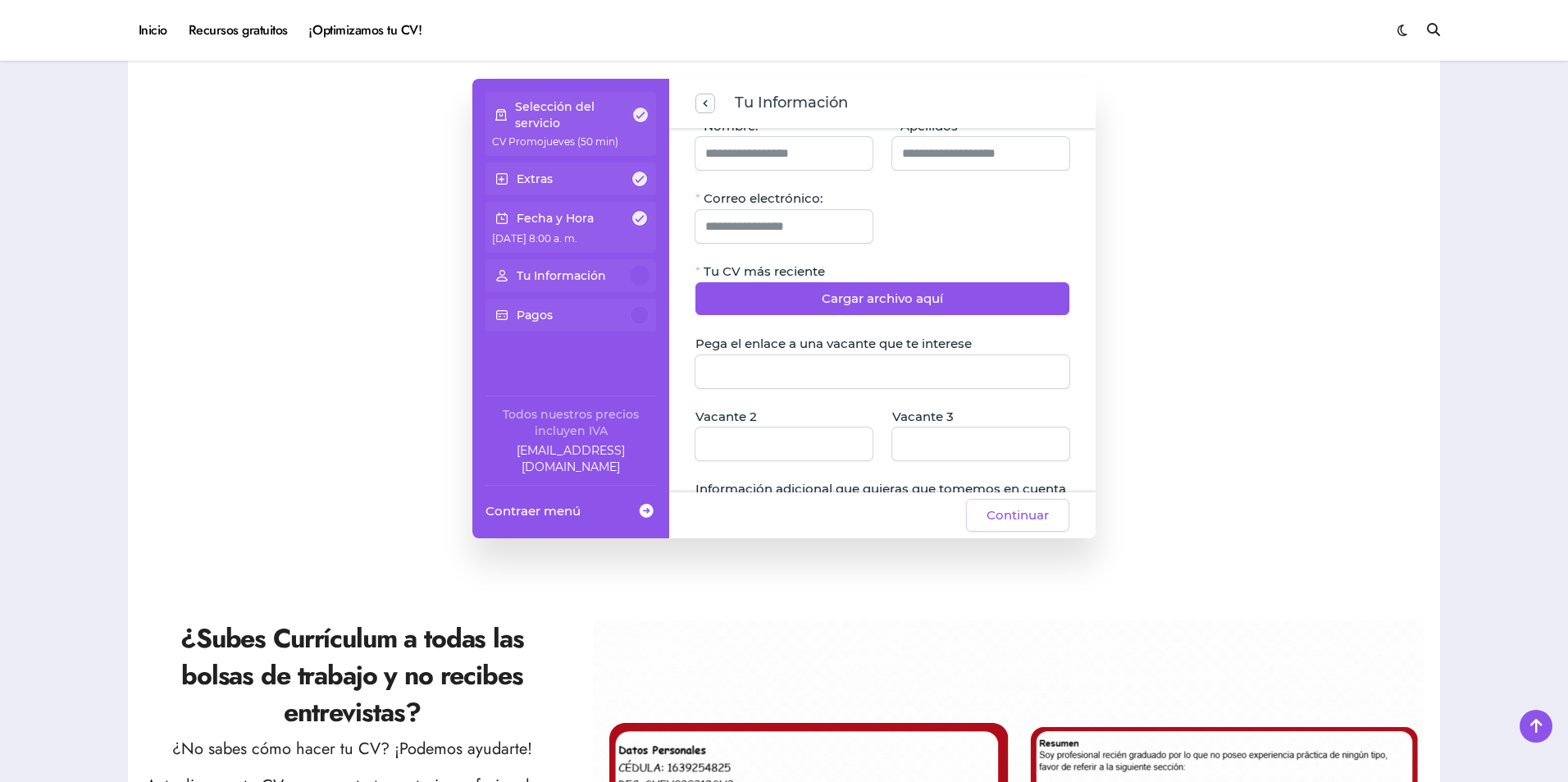
scroll to position [0, 0]
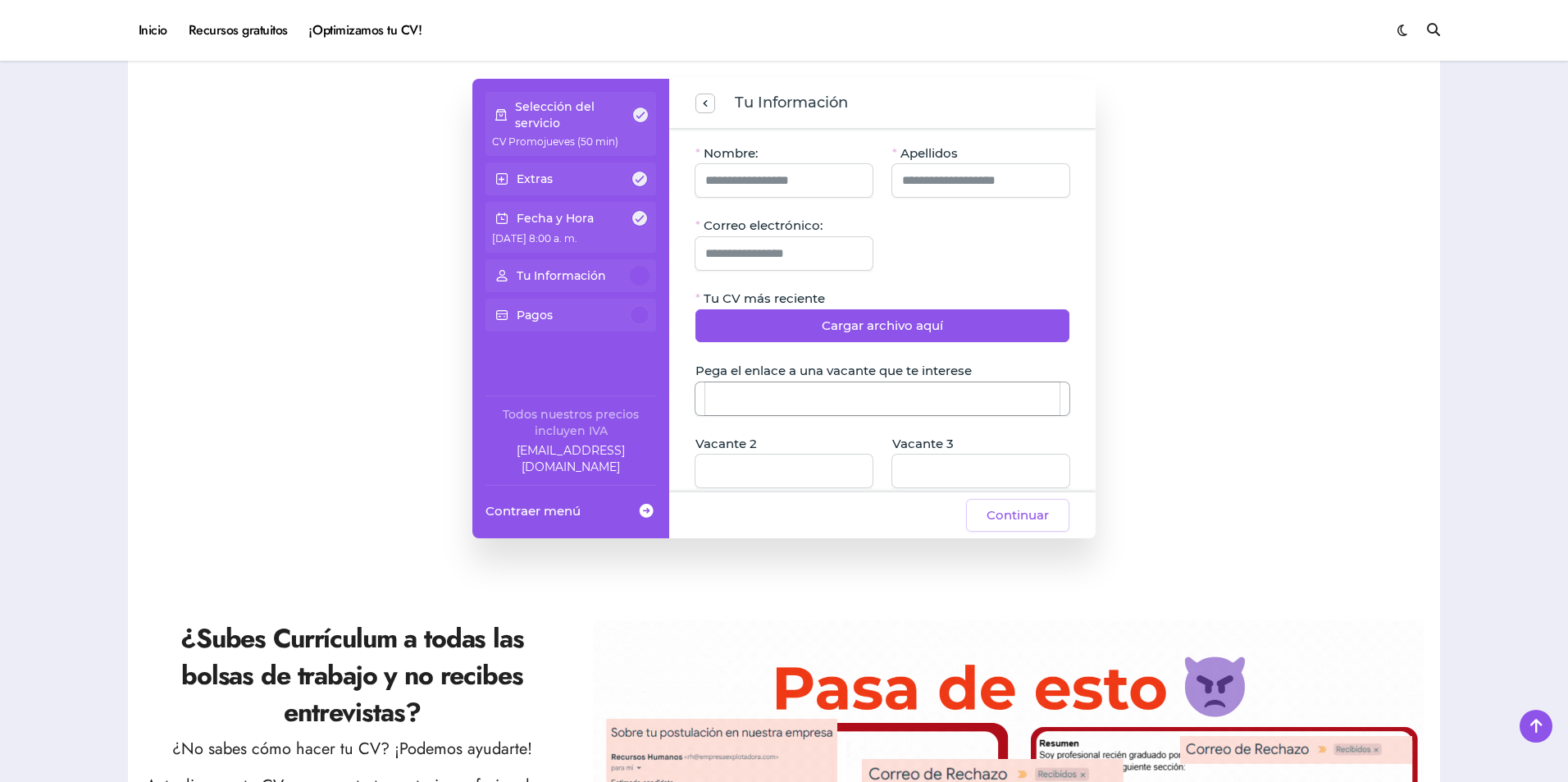
click at [891, 403] on input "Pega el enlace a una vacante que te interese" at bounding box center [882, 399] width 354 height 33
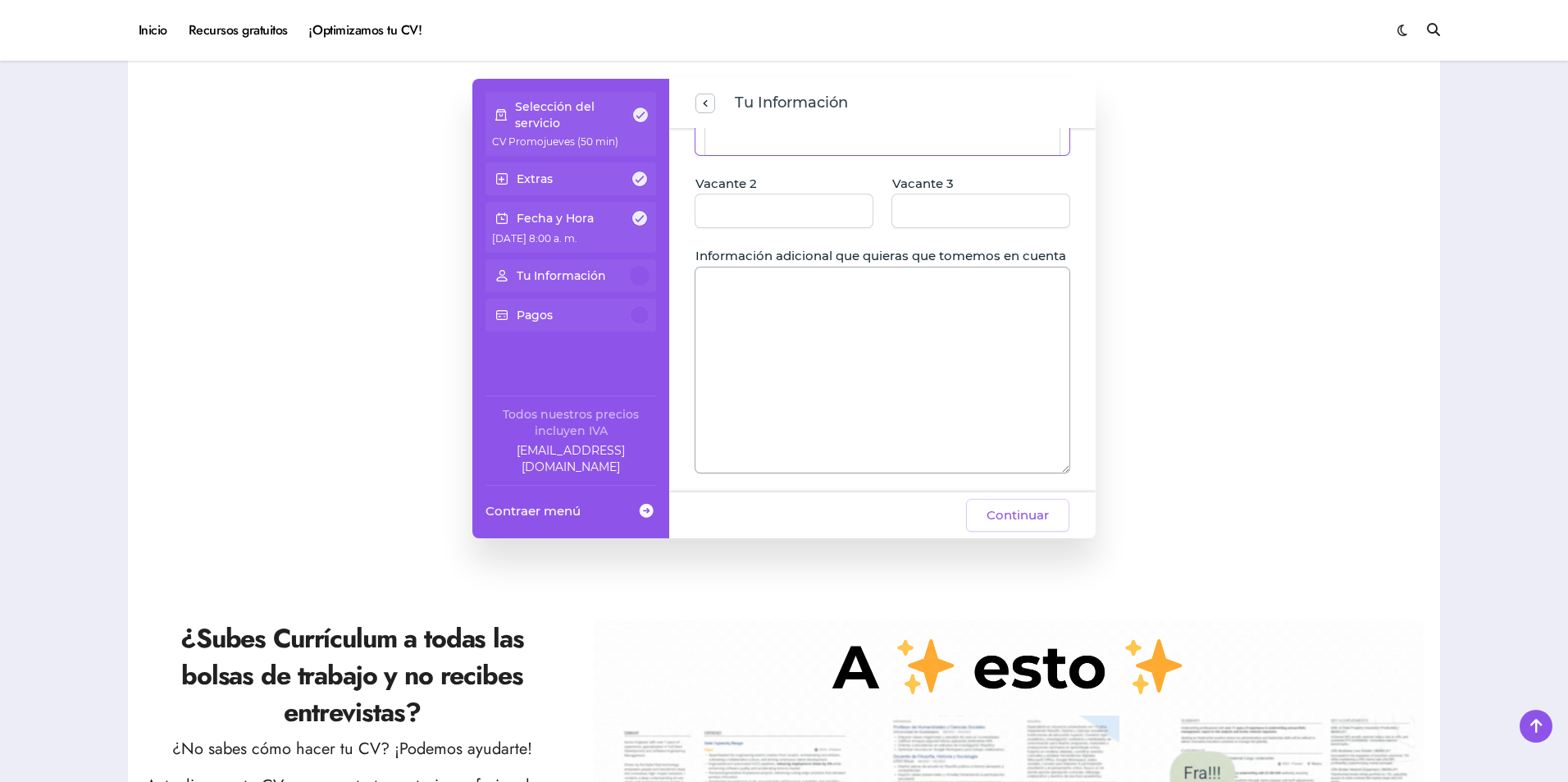
scroll to position [288, 0]
